Goal: Navigation & Orientation: Find specific page/section

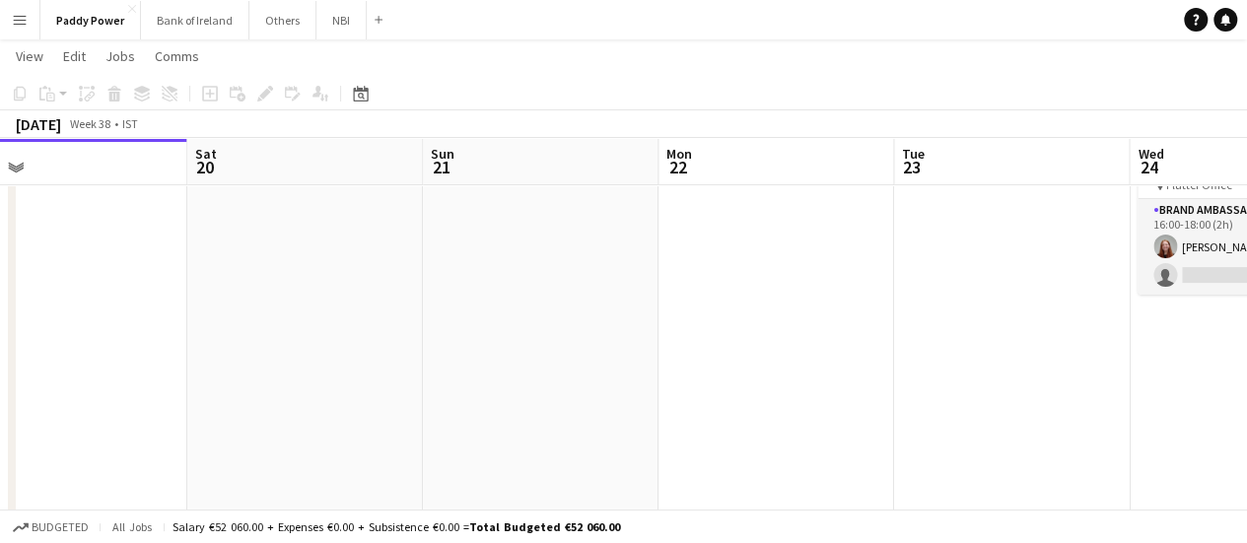
drag, startPoint x: 760, startPoint y: 293, endPoint x: 820, endPoint y: 305, distance: 61.3
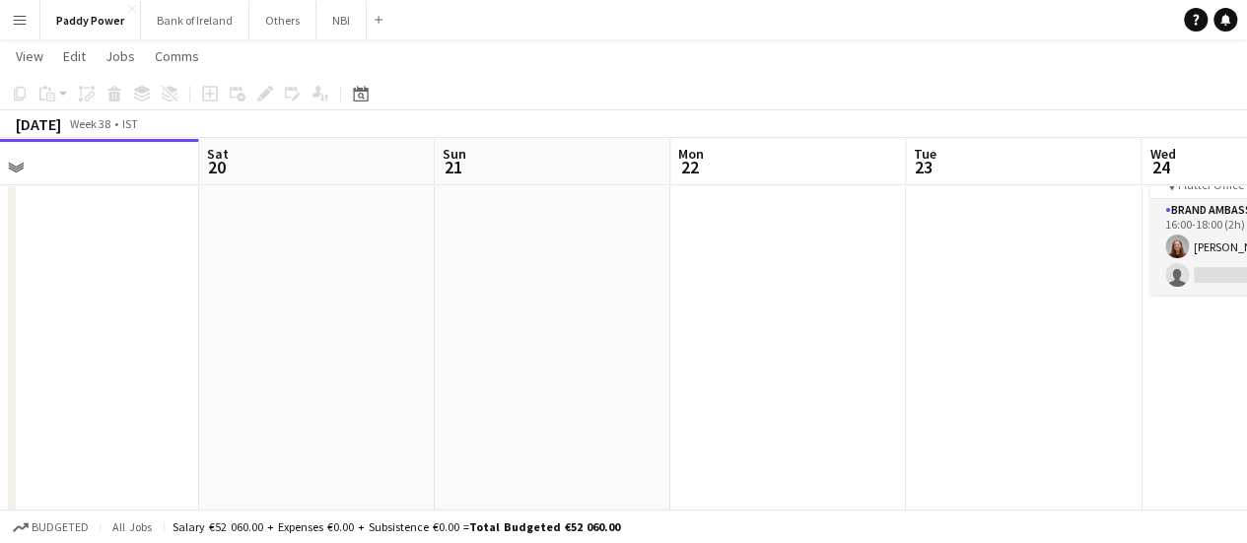
click at [519, 293] on app-calendar-viewport "Tue 16 Wed 17 Thu 18 Fri 19 Sat 20 Sun 21 Mon 22 Tue 23 Wed 24 1/2 1 Job Thu 25…" at bounding box center [623, 408] width 1247 height 860
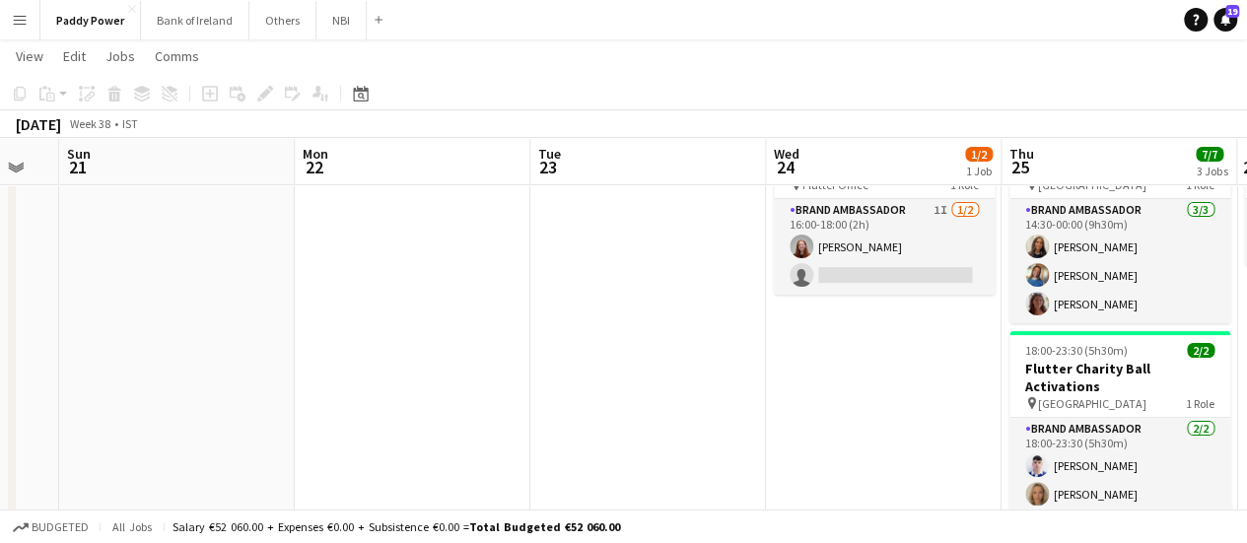
scroll to position [0, 797]
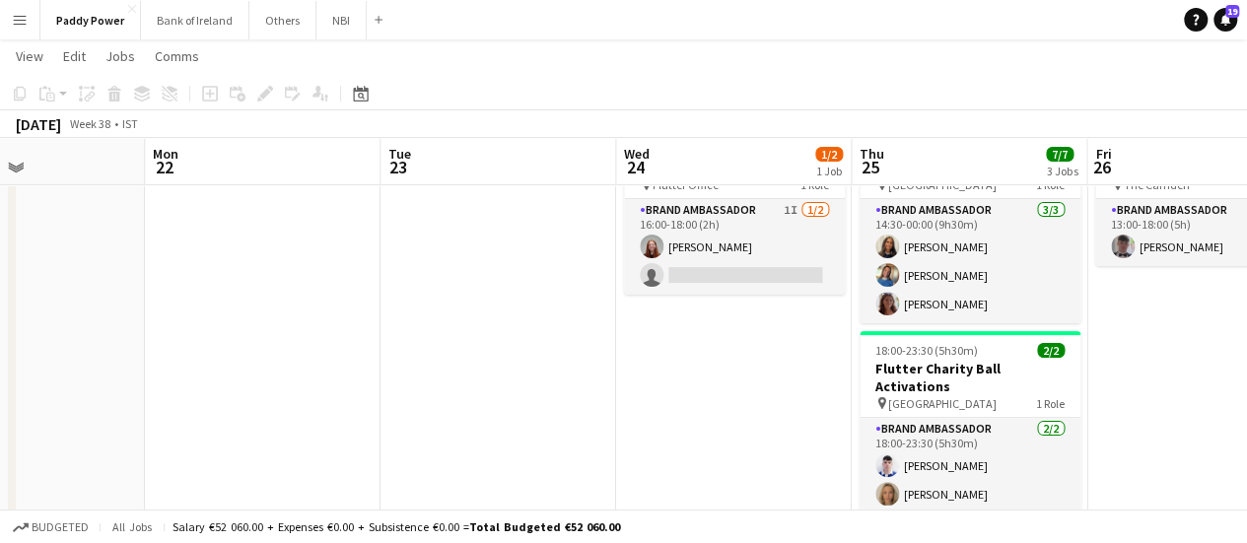
drag, startPoint x: 802, startPoint y: 307, endPoint x: 652, endPoint y: 307, distance: 149.8
click at [652, 307] on app-calendar-viewport "Thu 18 Fri 19 Sat 20 Sun 21 Mon 22 Tue 23 Wed 24 1/2 1 Job Thu 25 7/7 3 Jobs Fr…" at bounding box center [623, 408] width 1247 height 860
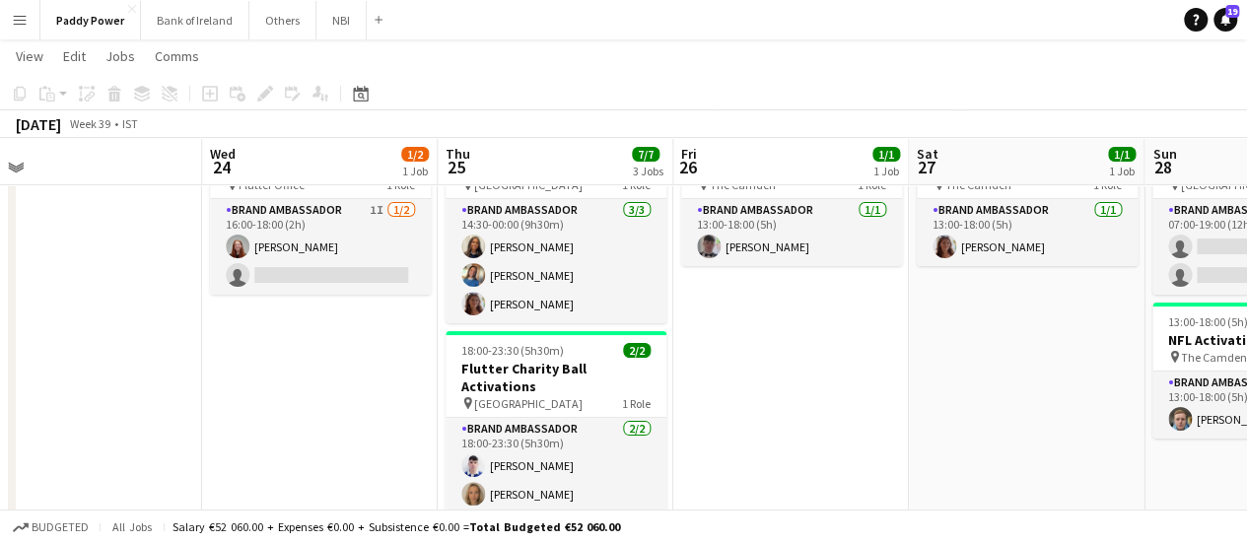
drag, startPoint x: 774, startPoint y: 357, endPoint x: 158, endPoint y: 151, distance: 649.4
click at [356, 319] on app-calendar-viewport "Sat 20 Sun 21 Mon 22 Tue 23 Wed 24 1/2 1 Job Thu 25 7/7 3 Jobs Fri 26 1/1 1 Job…" at bounding box center [623, 408] width 1247 height 860
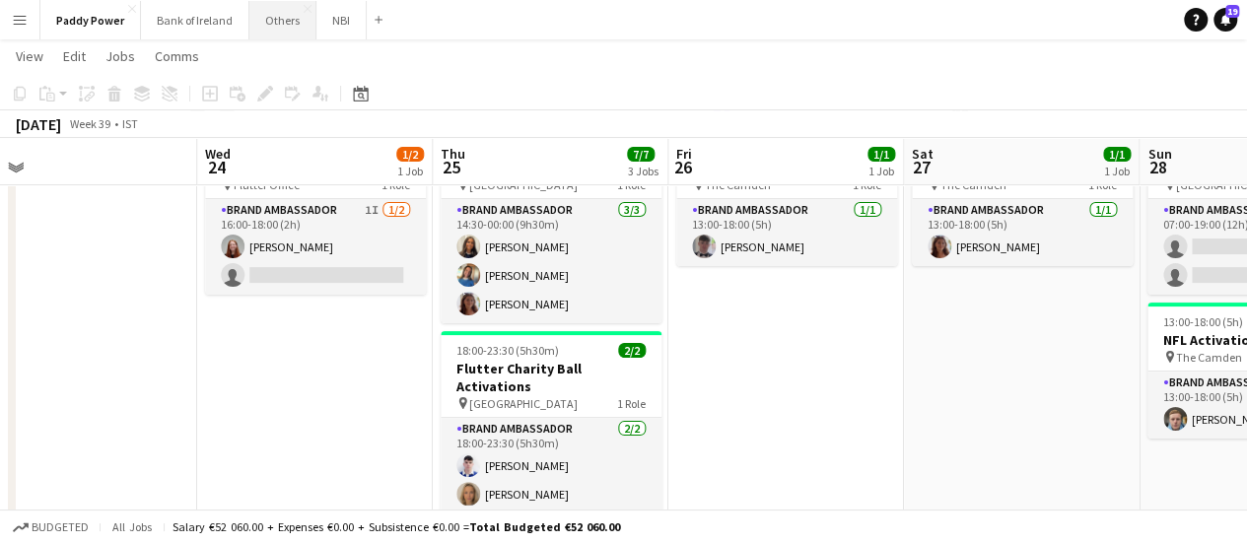
click at [278, 12] on button "Others Close" at bounding box center [282, 20] width 67 height 38
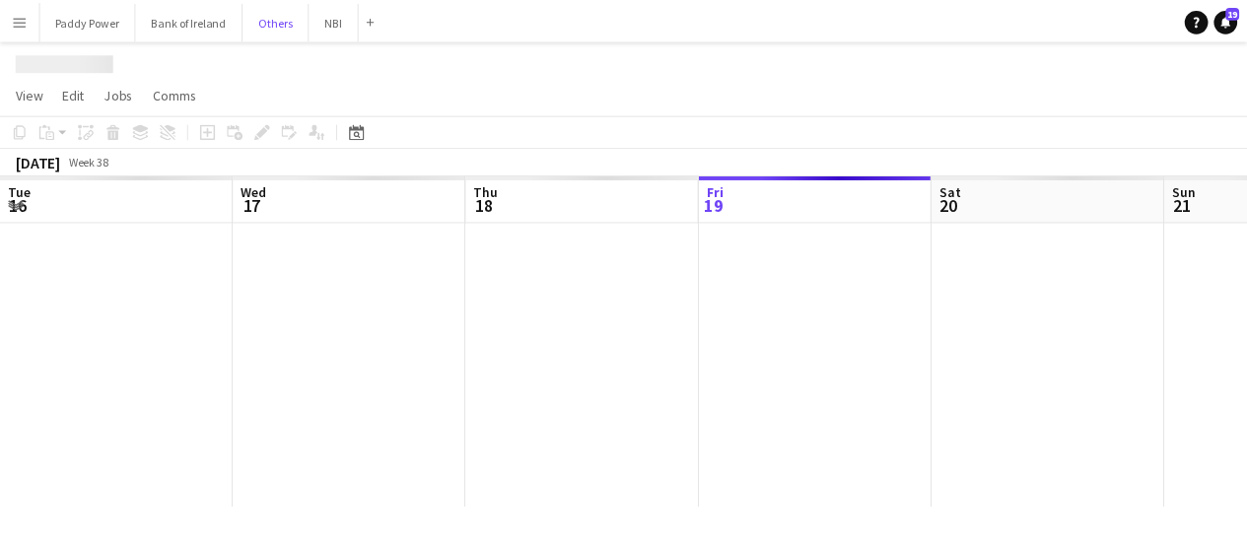
scroll to position [0, 471]
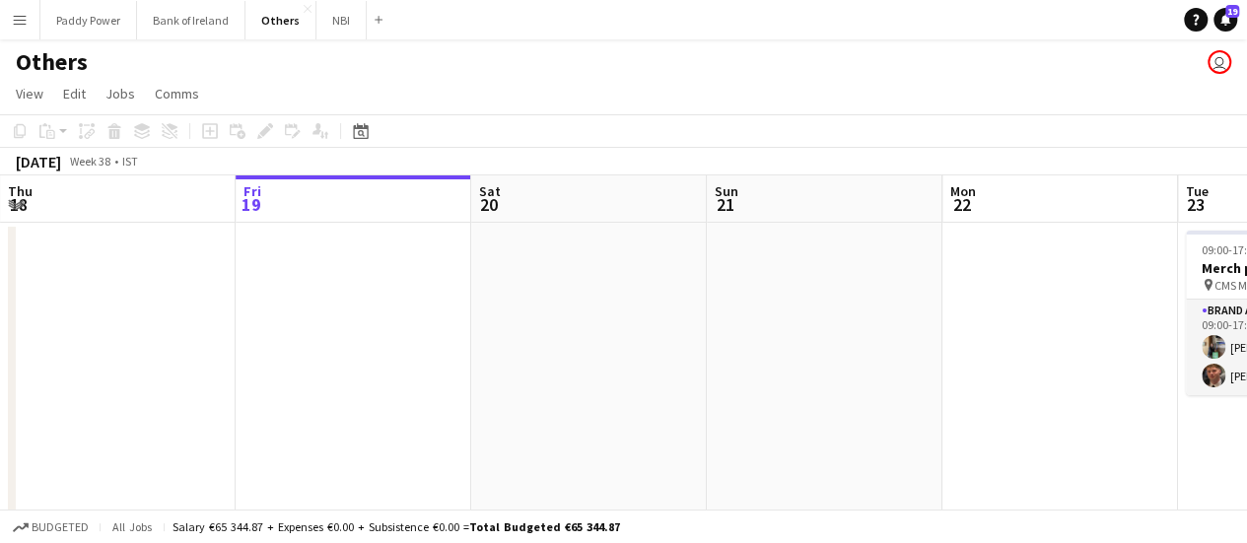
click at [314, 303] on app-calendar-viewport "Tue 16 3/3 2 Jobs Wed 17 Thu 18 Fri 19 Sat 20 Sun 21 Mon 22 Tue 23 2/2 1 Job We…" at bounding box center [623, 410] width 1247 height 470
click at [353, 310] on app-calendar-viewport "Tue 16 3/3 2 Jobs Wed 17 Thu 18 Fri 19 Sat 20 Sun 21 Mon 22 Tue 23 2/2 1 Job We…" at bounding box center [623, 410] width 1247 height 470
click at [632, 344] on app-calendar-viewport "Tue 16 3/3 2 Jobs Wed 17 Thu 18 Fri 19 Sat 20 Sun 21 Mon 22 Tue 23 2/2 1 Job We…" at bounding box center [623, 410] width 1247 height 470
click at [860, 315] on app-calendar-viewport "Tue 16 3/3 2 Jobs Wed 17 Thu 18 Fri 19 Sat 20 Sun 21 Mon 22 Tue 23 2/2 1 Job We…" at bounding box center [623, 410] width 1247 height 470
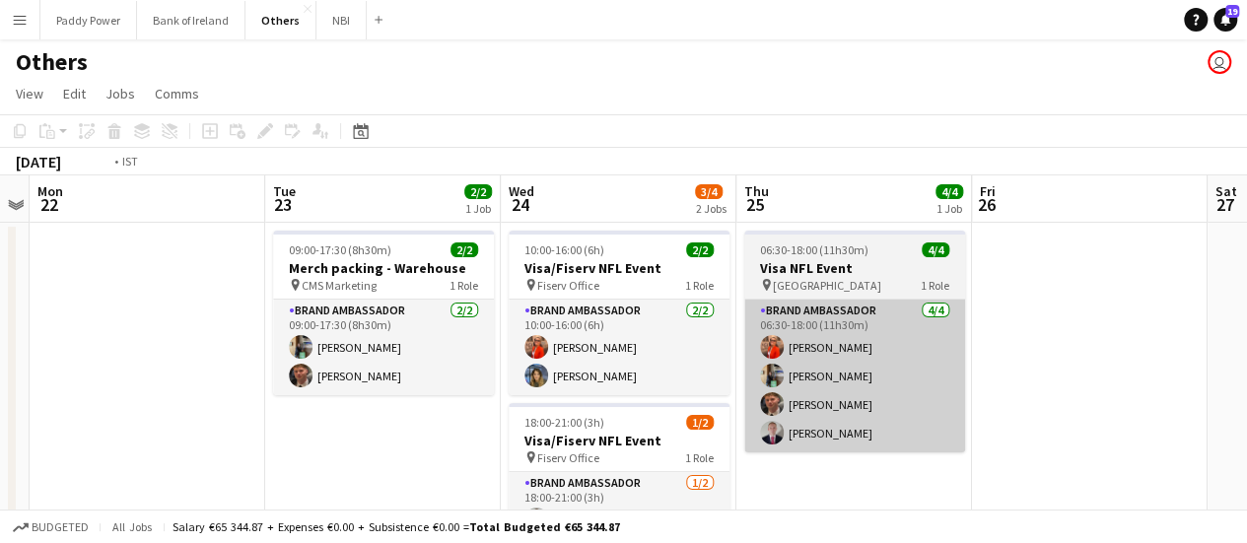
drag, startPoint x: 670, startPoint y: 347, endPoint x: 915, endPoint y: 350, distance: 244.4
click at [1247, 344] on html "Menu Boards Boards Boards All jobs Status Workforce Workforce My Workforce Recr…" at bounding box center [623, 339] width 1247 height 679
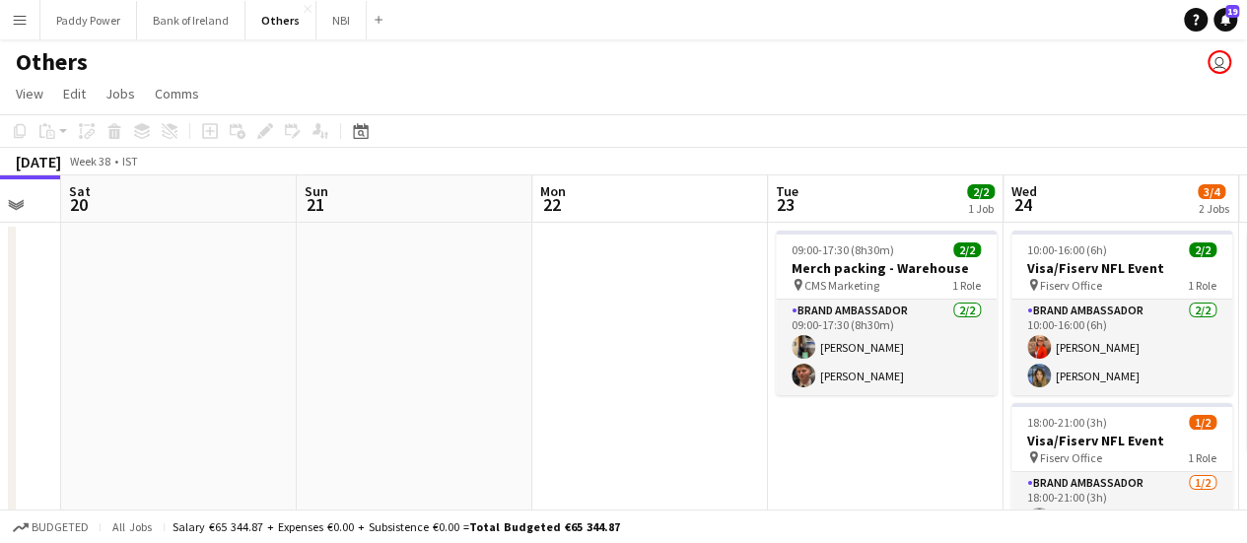
drag, startPoint x: 307, startPoint y: 326, endPoint x: 751, endPoint y: 328, distance: 443.5
click at [834, 325] on app-calendar-viewport "Thu 18 Fri 19 Sat 20 Sun 21 Mon 22 Tue 23 2/2 1 Job Wed 24 3/4 2 Jobs Thu 25 4/…" at bounding box center [623, 410] width 1247 height 470
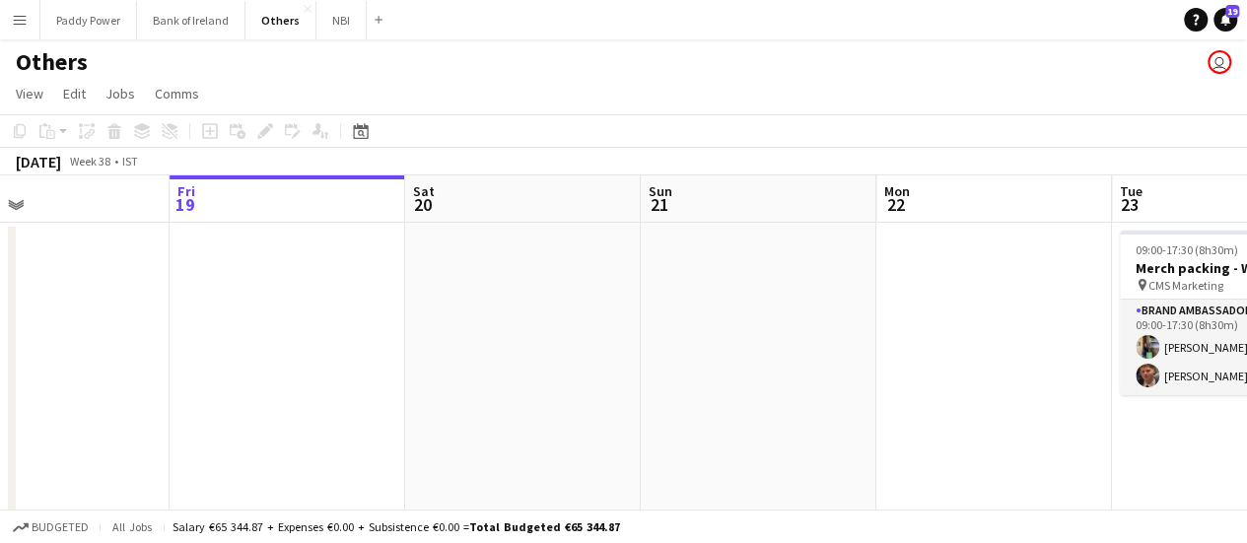
drag, startPoint x: 122, startPoint y: 324, endPoint x: 769, endPoint y: 350, distance: 647.0
click at [769, 350] on app-calendar-viewport "Tue 16 3/3 2 Jobs Wed 17 Thu 18 Fri 19 Sat 20 Sun 21 Mon 22 Tue 23 2/2 1 Job We…" at bounding box center [623, 410] width 1247 height 470
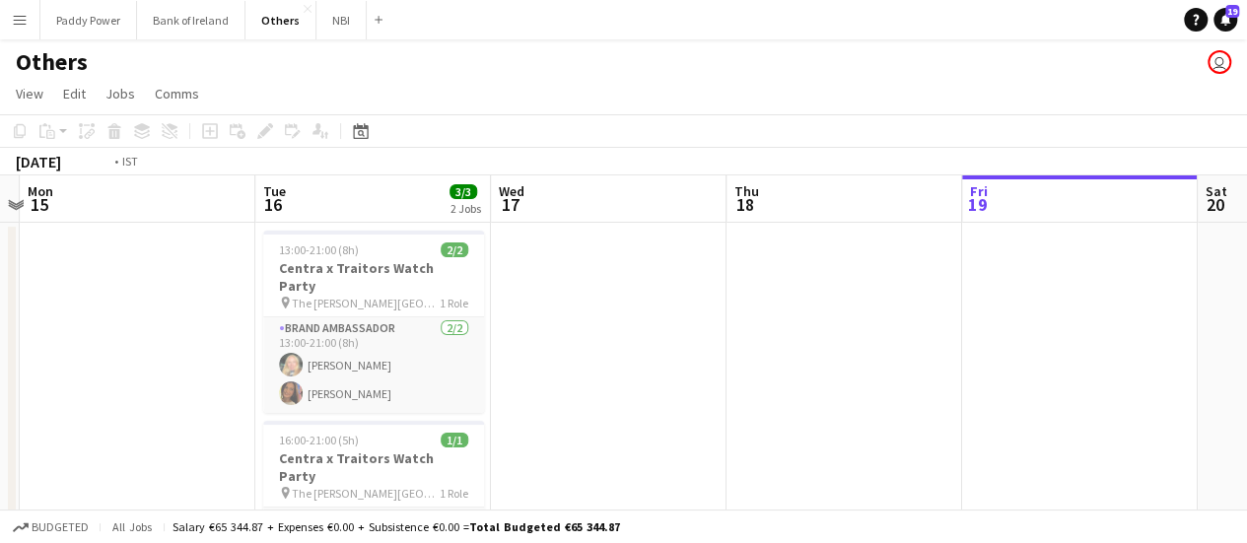
drag, startPoint x: 278, startPoint y: 348, endPoint x: 459, endPoint y: 354, distance: 181.4
click at [459, 354] on app-calendar-viewport "Sat 13 Sun 14 Mon 15 Tue 16 3/3 2 Jobs Wed 17 Thu 18 Fri 19 Sat 20 Sun 21 Mon 2…" at bounding box center [623, 410] width 1247 height 470
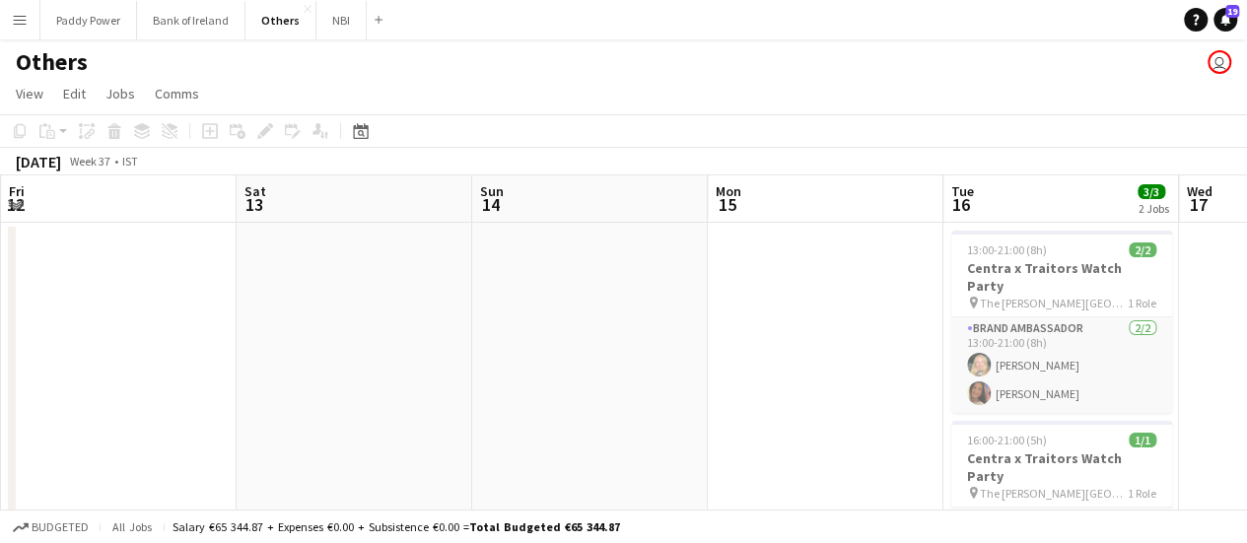
drag, startPoint x: 122, startPoint y: 320, endPoint x: 629, endPoint y: 342, distance: 507.0
click at [813, 343] on app-calendar-viewport "Wed 10 Thu 11 Fri 12 Sat 13 Sun 14 Mon 15 Tue 16 3/3 2 Jobs Wed 17 Thu 18 Fri 1…" at bounding box center [623, 410] width 1247 height 470
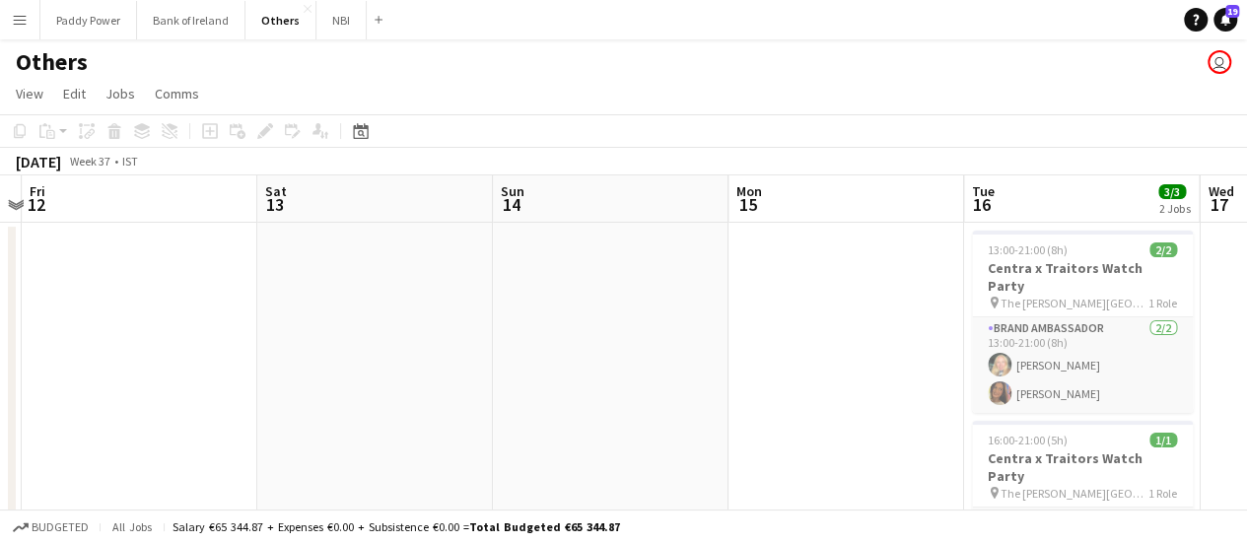
drag, startPoint x: 304, startPoint y: 341, endPoint x: 958, endPoint y: 350, distance: 654.4
click at [958, 350] on app-calendar-viewport "Tue 9 0/2 1 Job Wed 10 0/2 1 Job Thu 11 Fri 12 Sat 13 Sun 14 Mon 15 Tue 16 3/3 …" at bounding box center [623, 410] width 1247 height 470
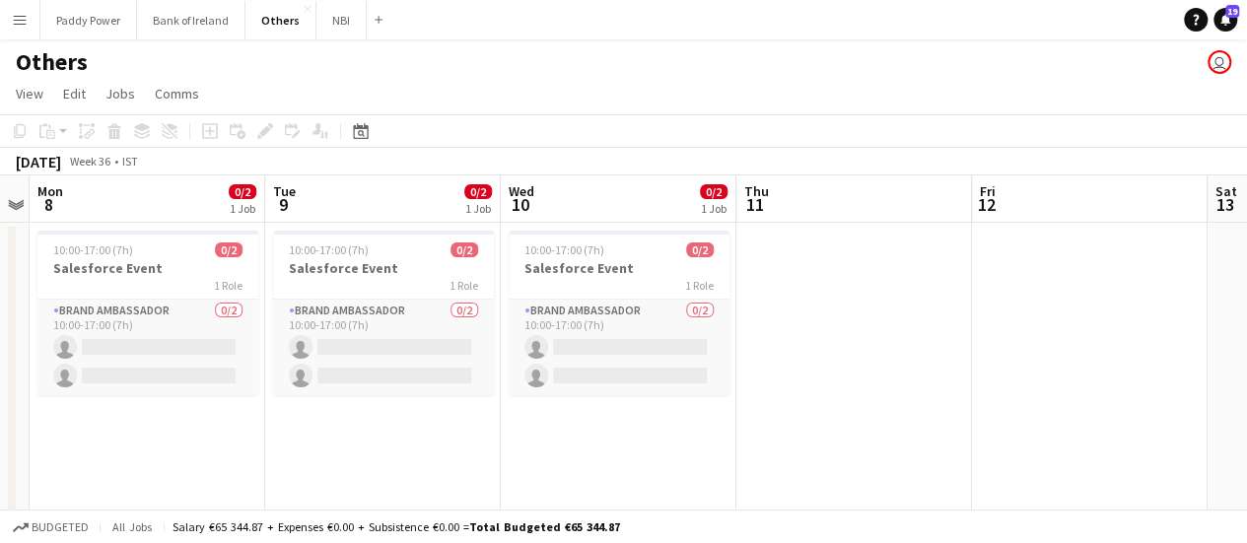
drag, startPoint x: 431, startPoint y: 348, endPoint x: 635, endPoint y: 350, distance: 204.0
click at [635, 350] on app-calendar-viewport "Sat 6 Sun 7 Mon 8 0/2 1 Job Tue 9 0/2 1 Job Wed 10 0/2 1 Job Thu 11 Fri 12 Sat …" at bounding box center [623, 410] width 1247 height 470
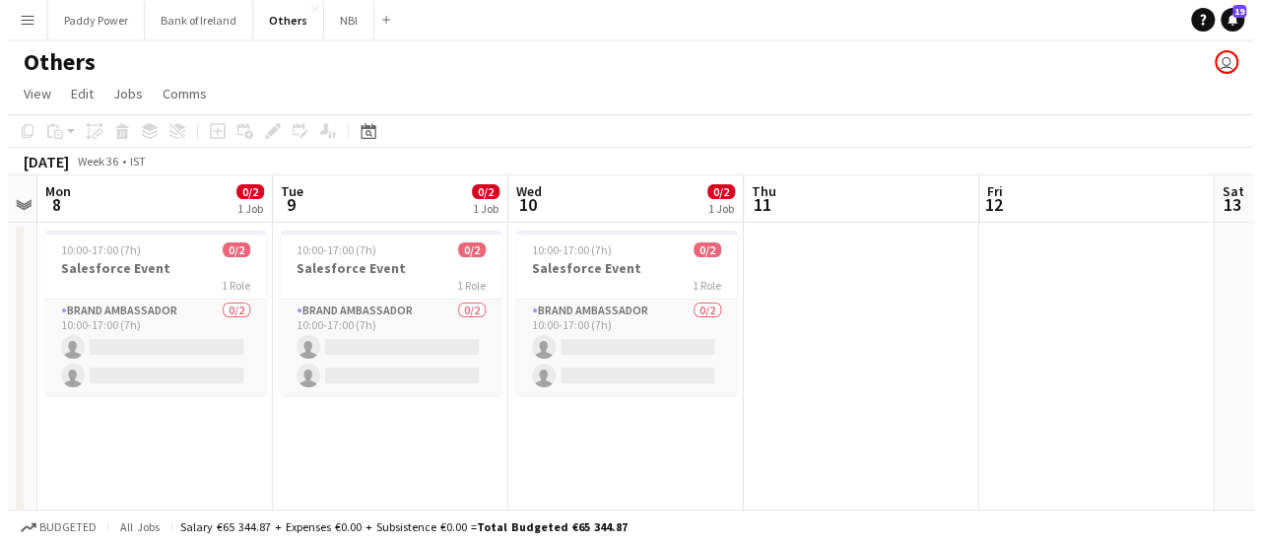
scroll to position [0, 440]
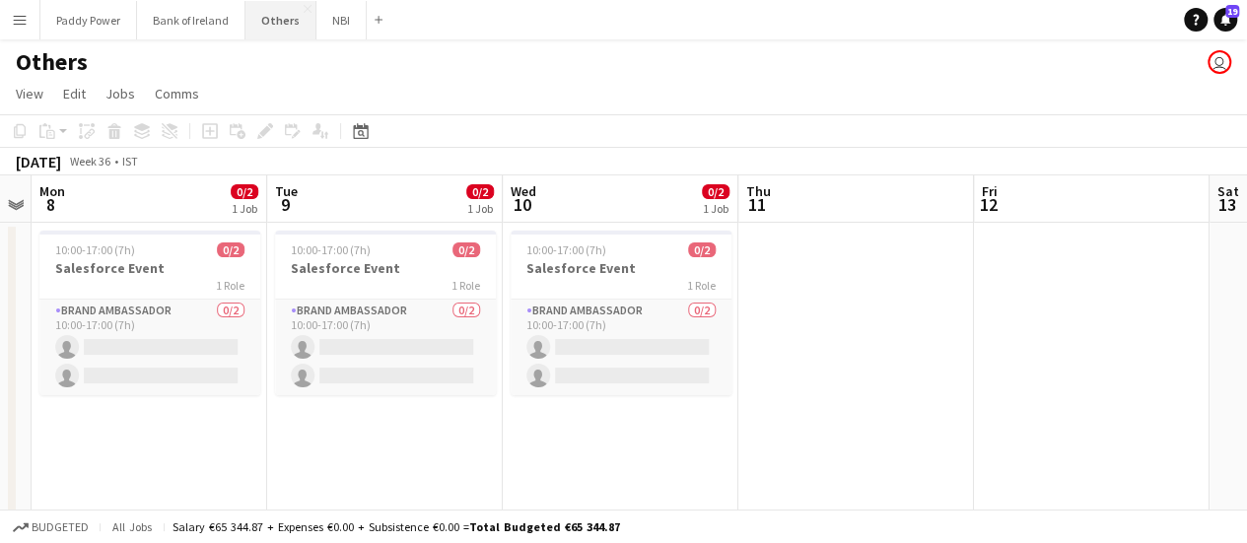
click at [290, 16] on button "Others Close" at bounding box center [280, 20] width 71 height 38
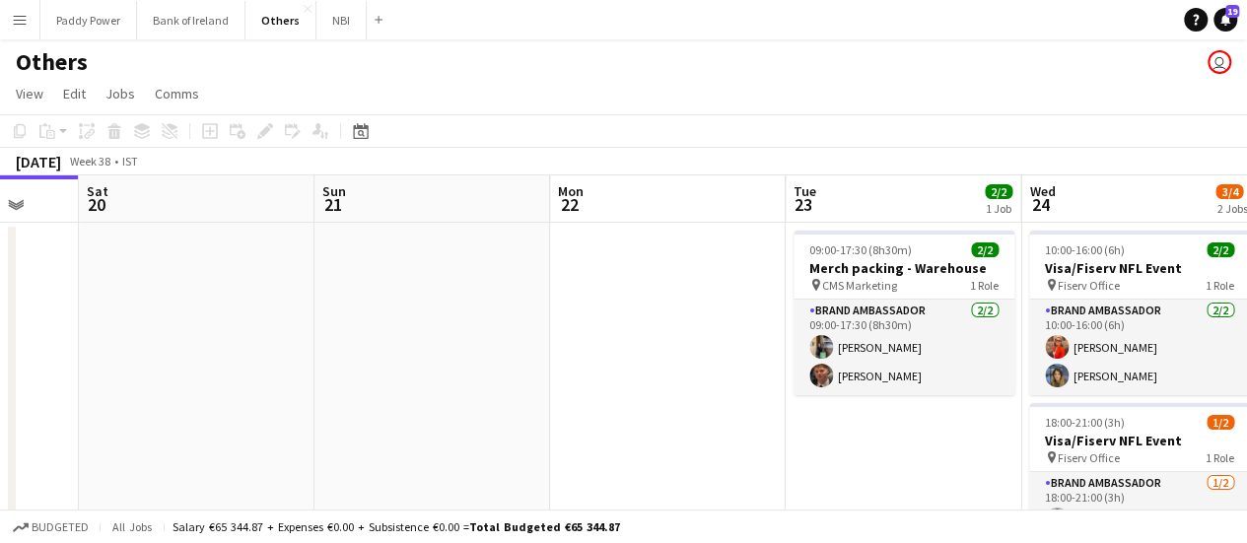
scroll to position [0, 875]
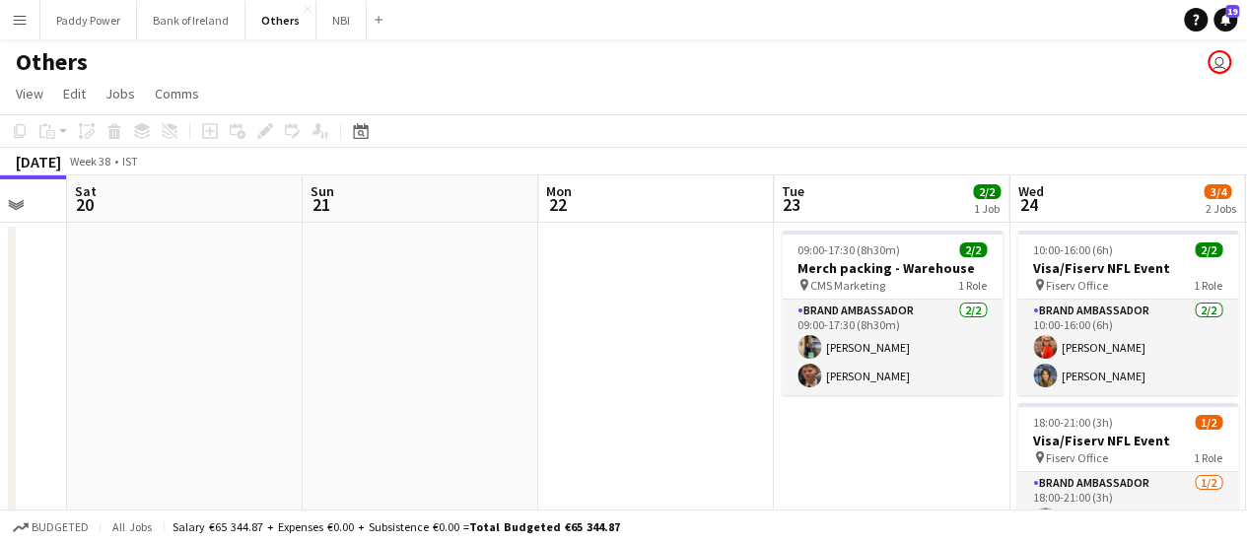
drag, startPoint x: 767, startPoint y: 341, endPoint x: 363, endPoint y: 327, distance: 404.3
click at [363, 327] on app-calendar-viewport "Tue 16 3/3 2 Jobs Wed 17 Thu 18 Fri 19 Sat 20 Sun 21 Mon 22 Tue 23 2/2 1 Job We…" at bounding box center [623, 410] width 1247 height 470
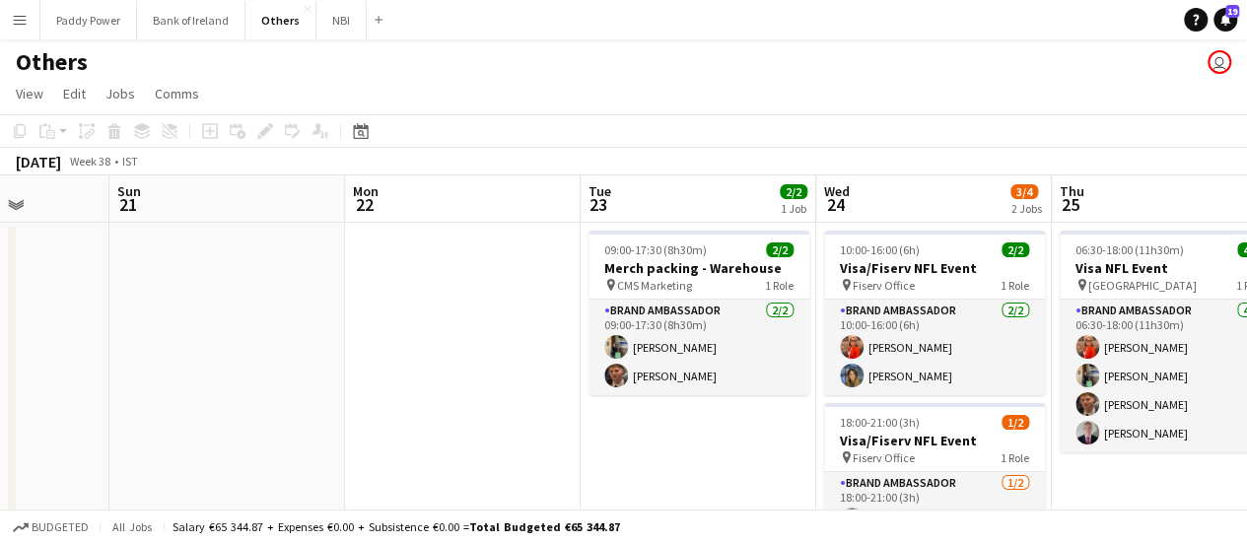
drag, startPoint x: 667, startPoint y: 437, endPoint x: 474, endPoint y: 401, distance: 196.4
click at [474, 401] on app-calendar-viewport "Thu 18 Fri 19 Sat 20 Sun 21 Mon 22 Tue 23 2/2 1 Job Wed 24 3/4 2 Jobs Thu 25 4/…" at bounding box center [623, 410] width 1247 height 470
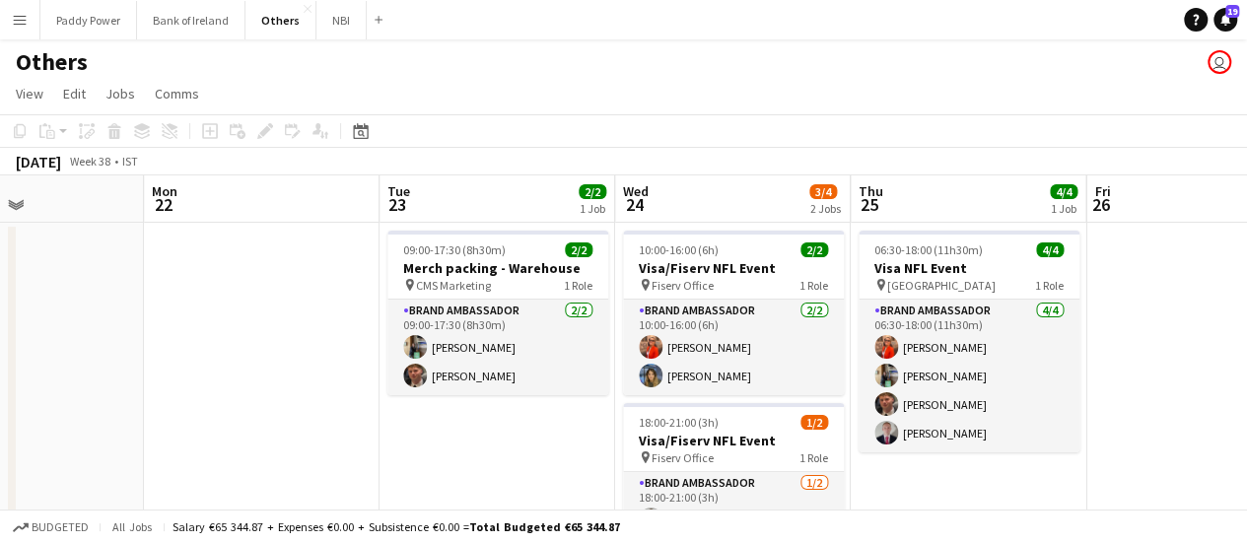
drag, startPoint x: 743, startPoint y: 423, endPoint x: 542, endPoint y: 407, distance: 201.7
click at [542, 407] on app-calendar-viewport "Thu 18 Fri 19 Sat 20 Sun 21 Mon 22 Tue 23 2/2 1 Job Wed 24 3/4 2 Jobs Thu 25 4/…" at bounding box center [623, 410] width 1247 height 470
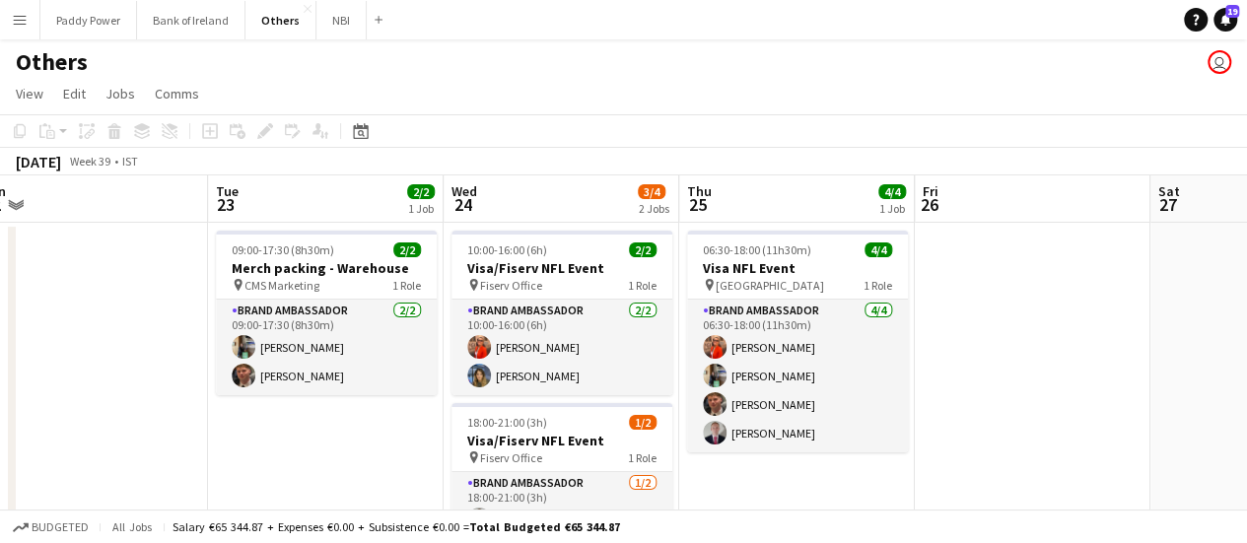
scroll to position [0, 497]
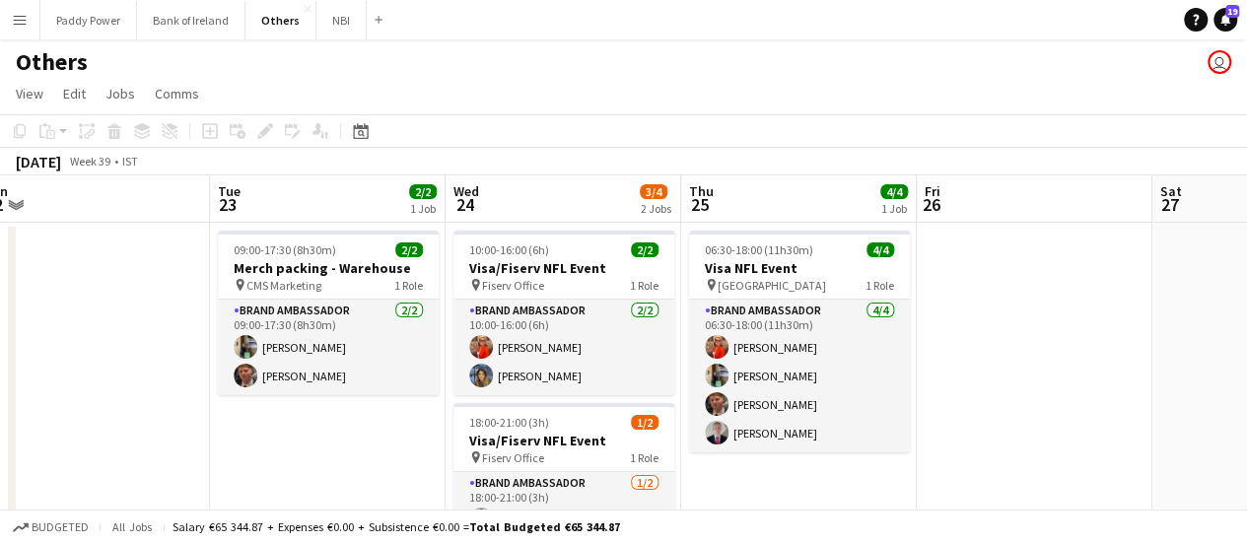
drag, startPoint x: 1052, startPoint y: 395, endPoint x: 895, endPoint y: 401, distance: 156.8
click at [895, 401] on app-calendar-viewport "Sat 20 Sun 21 Mon 22 Tue 23 2/2 1 Job Wed 24 3/4 2 Jobs Thu 25 4/4 1 Job Fri 26…" at bounding box center [623, 410] width 1247 height 470
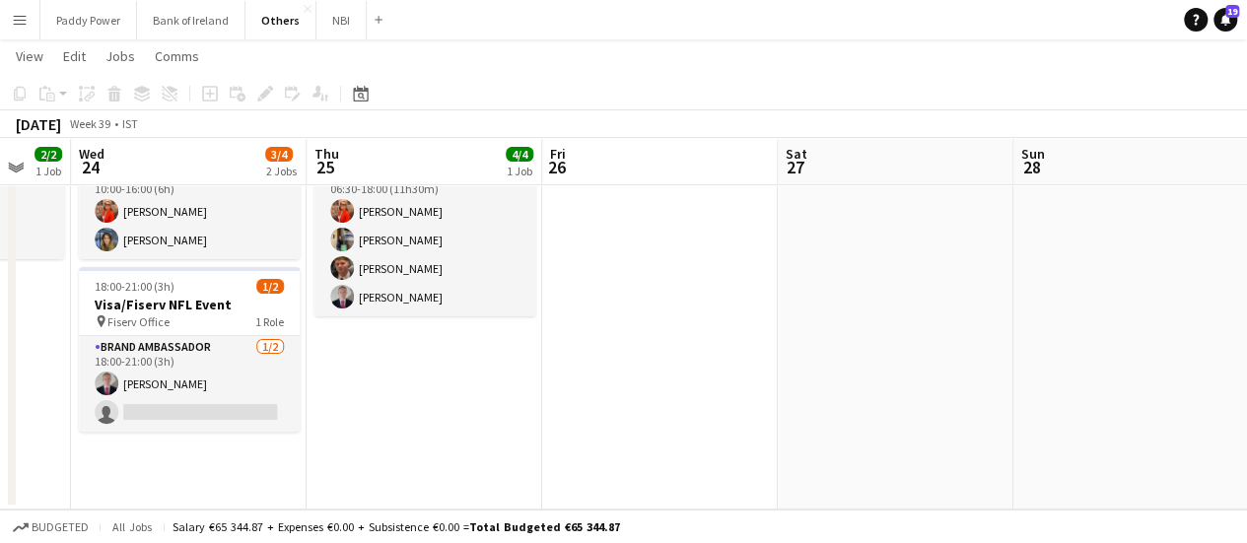
scroll to position [0, 762]
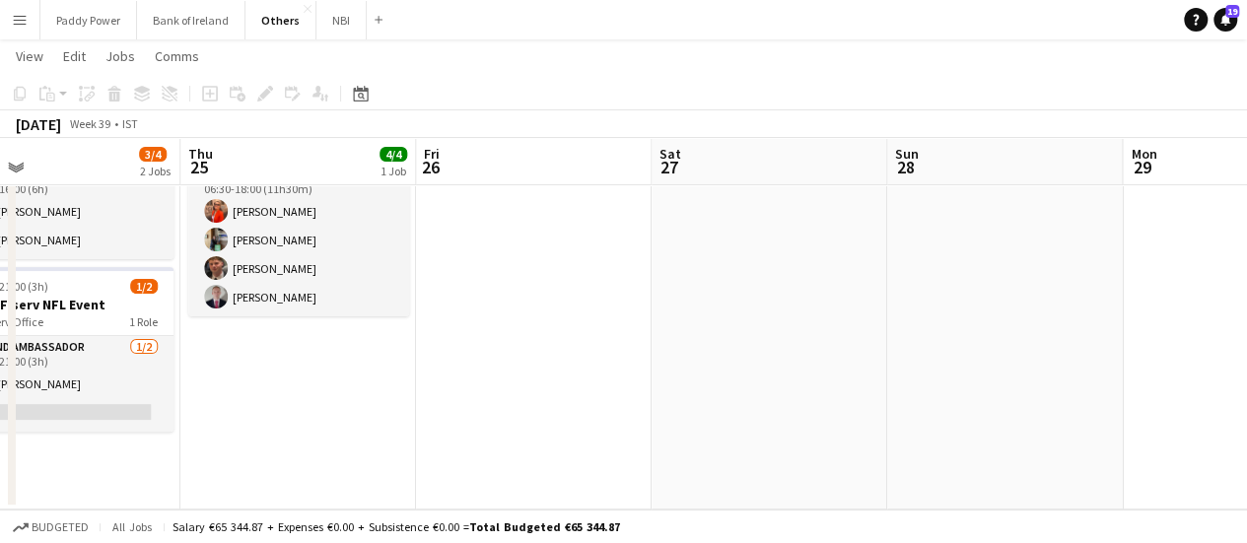
drag, startPoint x: 1031, startPoint y: 370, endPoint x: 530, endPoint y: 332, distance: 502.0
click at [530, 332] on app-calendar-viewport "Sun 21 Mon 22 Tue 23 2/2 1 Job Wed 24 3/4 2 Jobs Thu 25 4/4 1 Job Fri 26 Sat 27…" at bounding box center [623, 226] width 1247 height 567
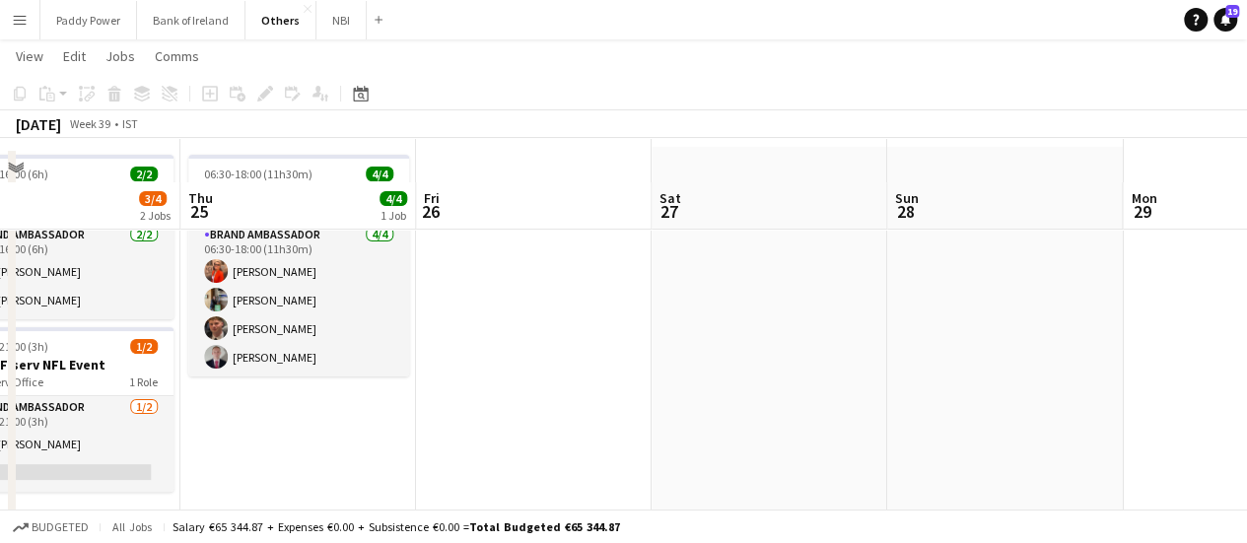
scroll to position [0, 0]
